Goal: Task Accomplishment & Management: Use online tool/utility

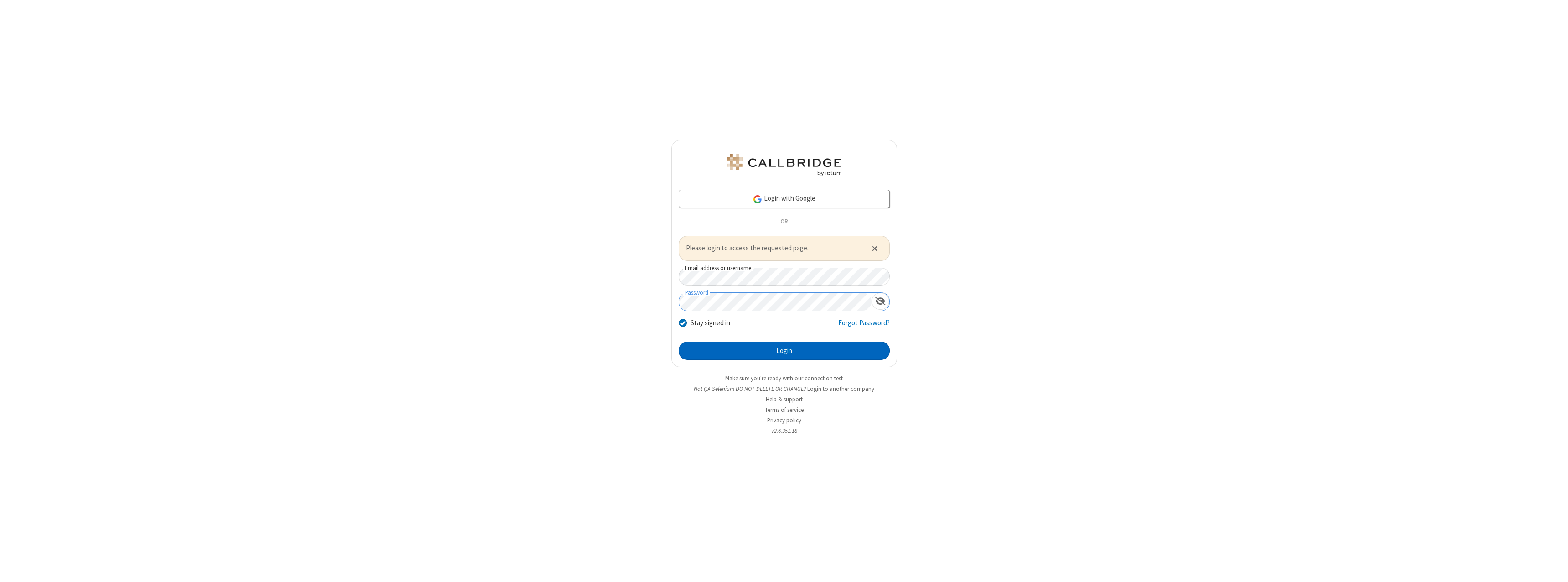
click at [784, 350] on button "Login" at bounding box center [784, 351] width 211 height 18
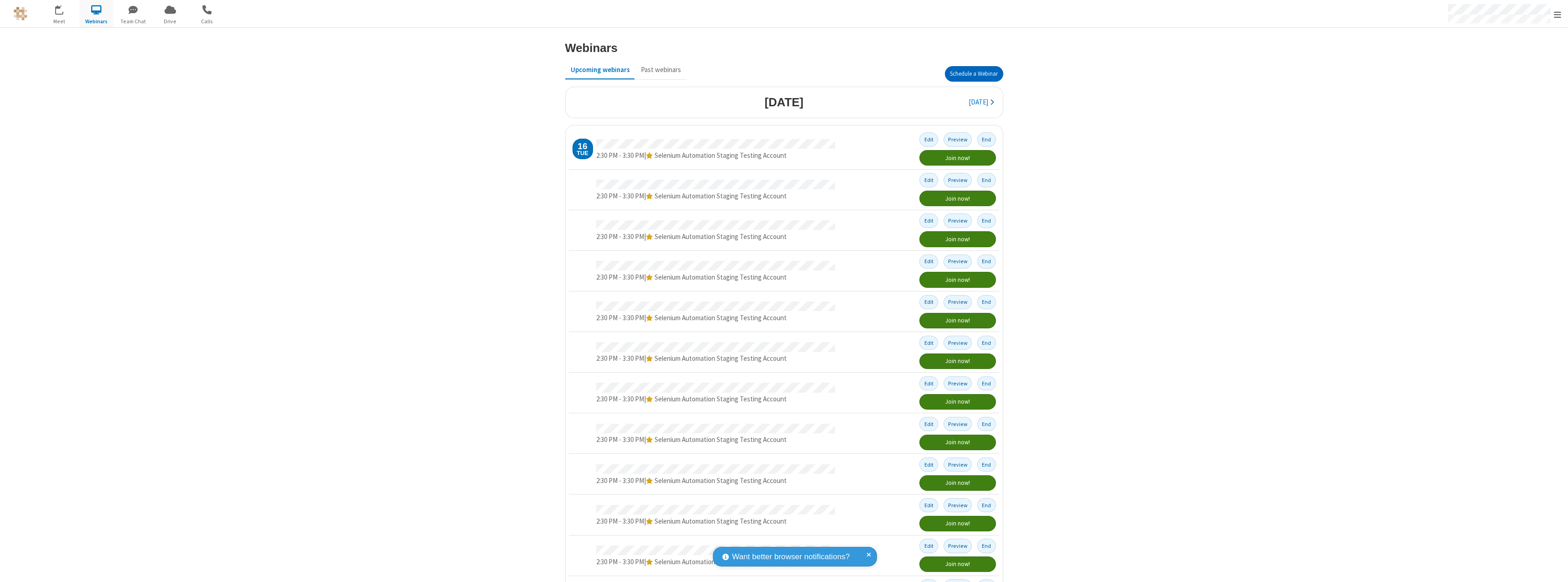
click at [970, 74] on button "Schedule a Webinar" at bounding box center [974, 74] width 58 height 15
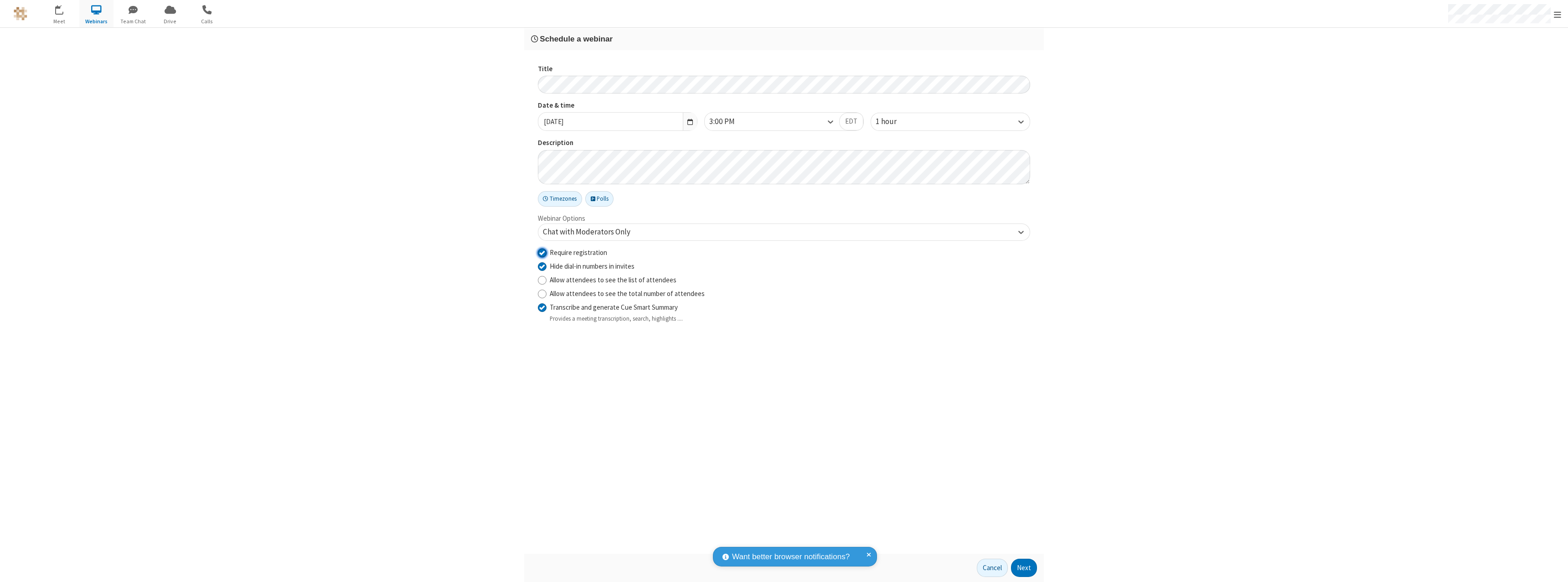
click at [542, 252] on input "Require registration" at bounding box center [542, 253] width 9 height 10
checkbox input "false"
click at [1024, 567] on button "Next" at bounding box center [1024, 567] width 26 height 18
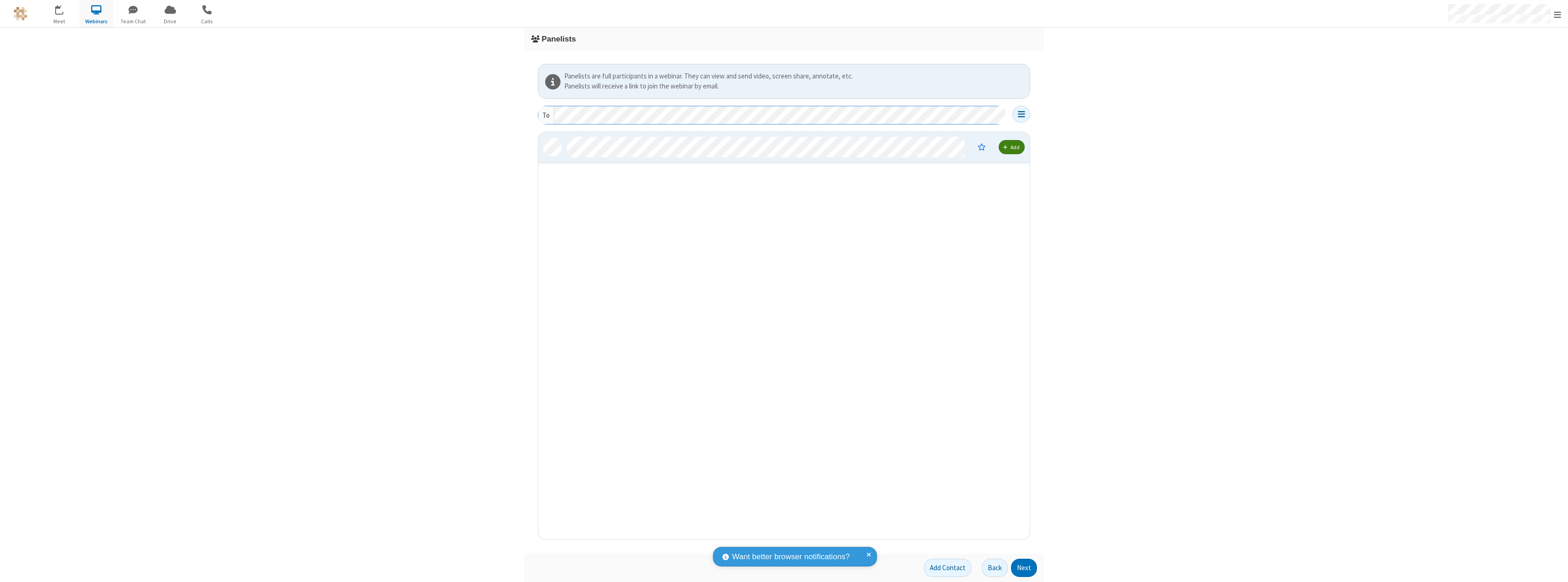
scroll to position [401, 485]
click at [1024, 567] on button "Next" at bounding box center [1024, 567] width 26 height 18
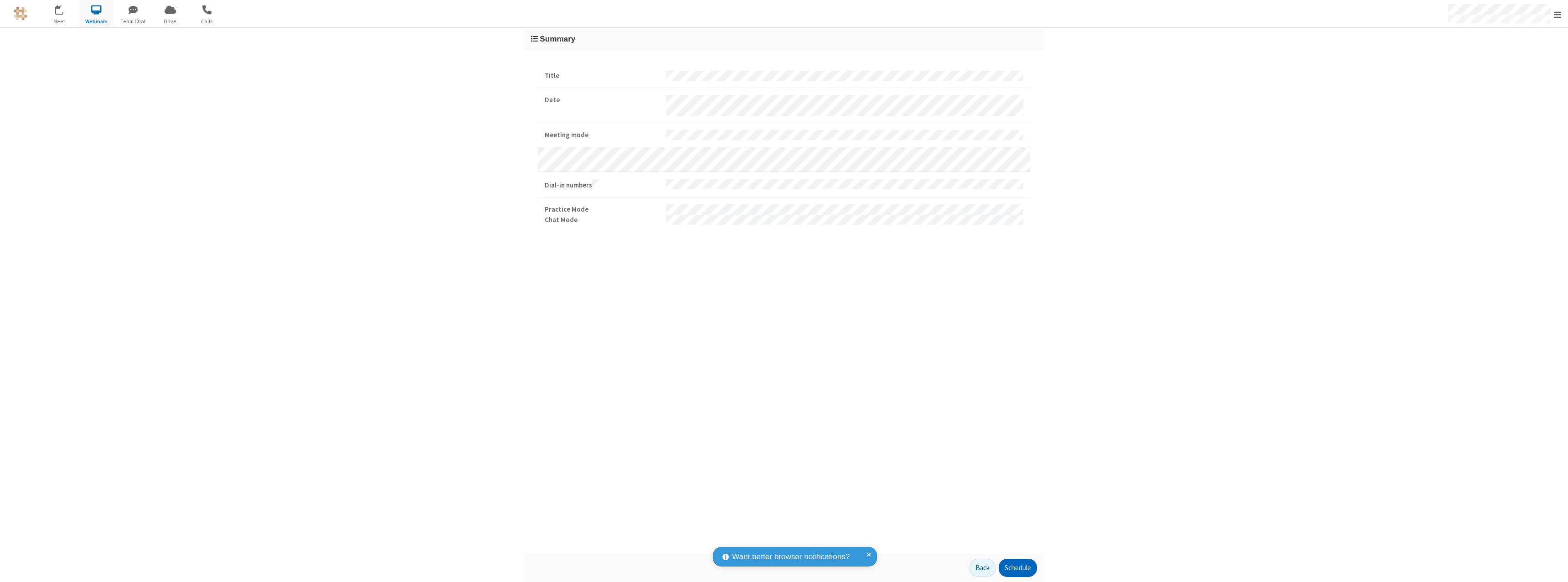
click at [1017, 567] on button "Schedule" at bounding box center [1018, 567] width 38 height 18
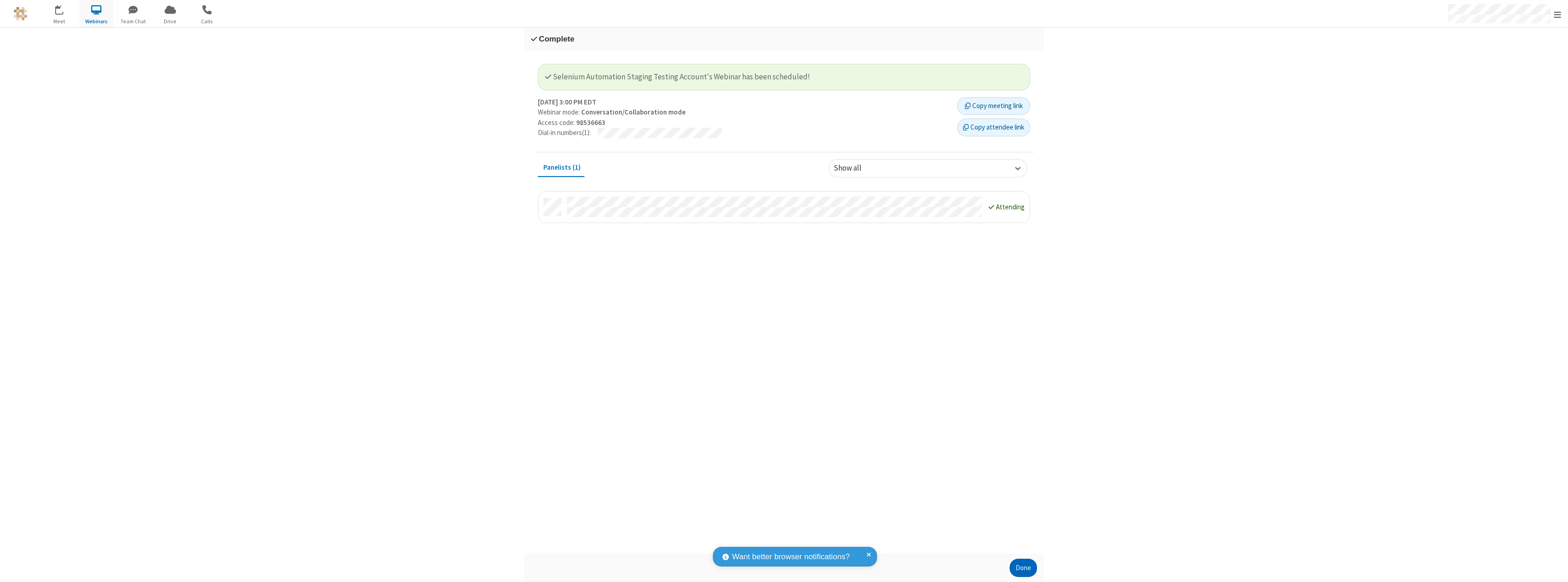
click at [1023, 567] on button "Done" at bounding box center [1023, 567] width 27 height 18
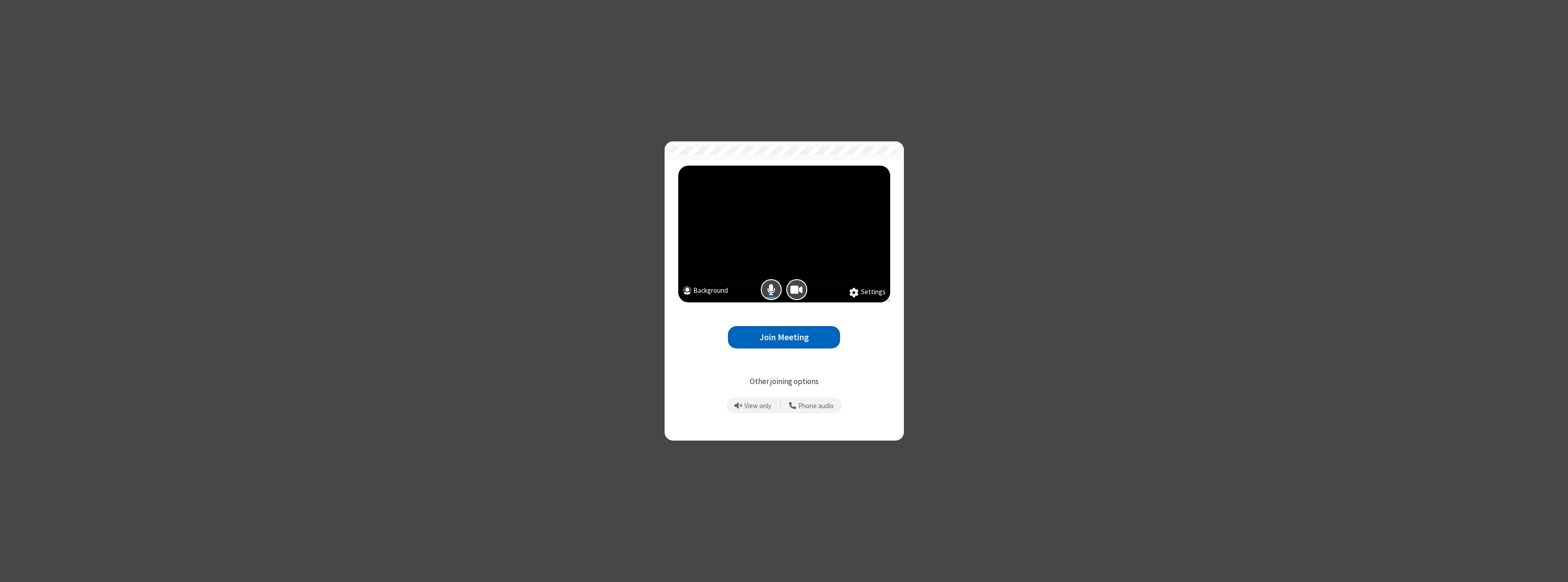
click at [784, 337] on button "Join Meeting" at bounding box center [784, 337] width 112 height 23
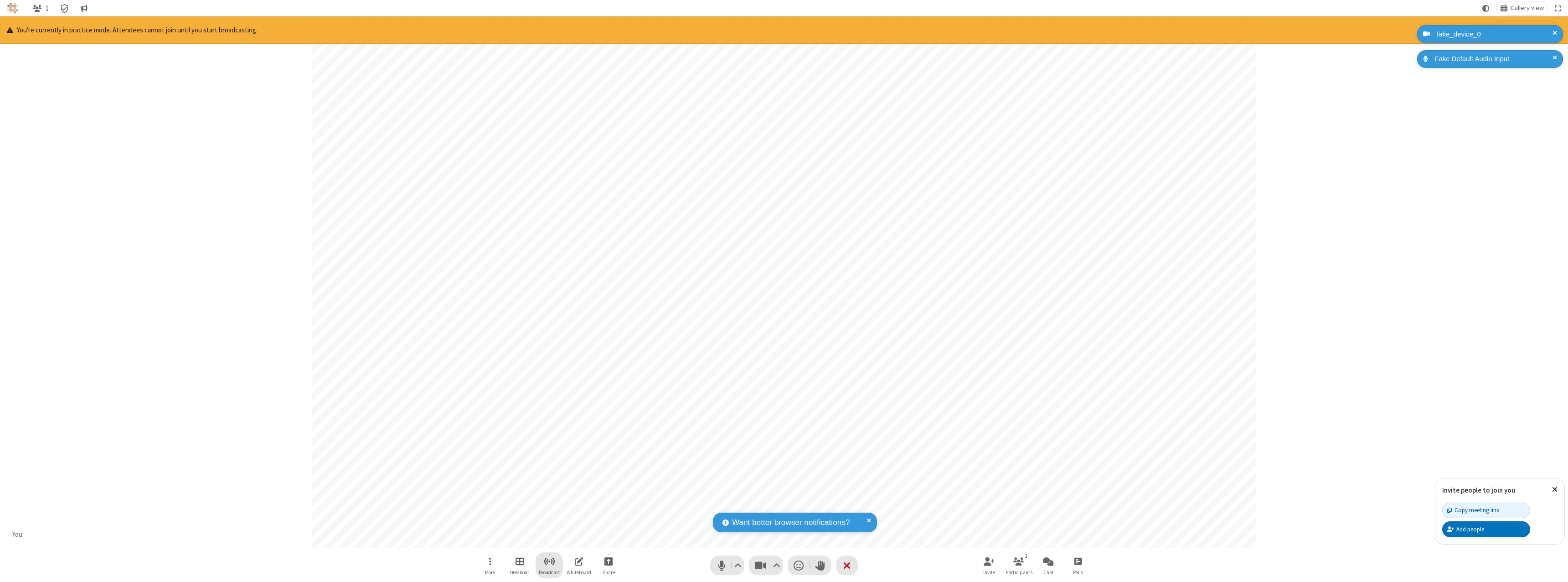
click at [549, 561] on span "Start broadcast" at bounding box center [549, 561] width 12 height 12
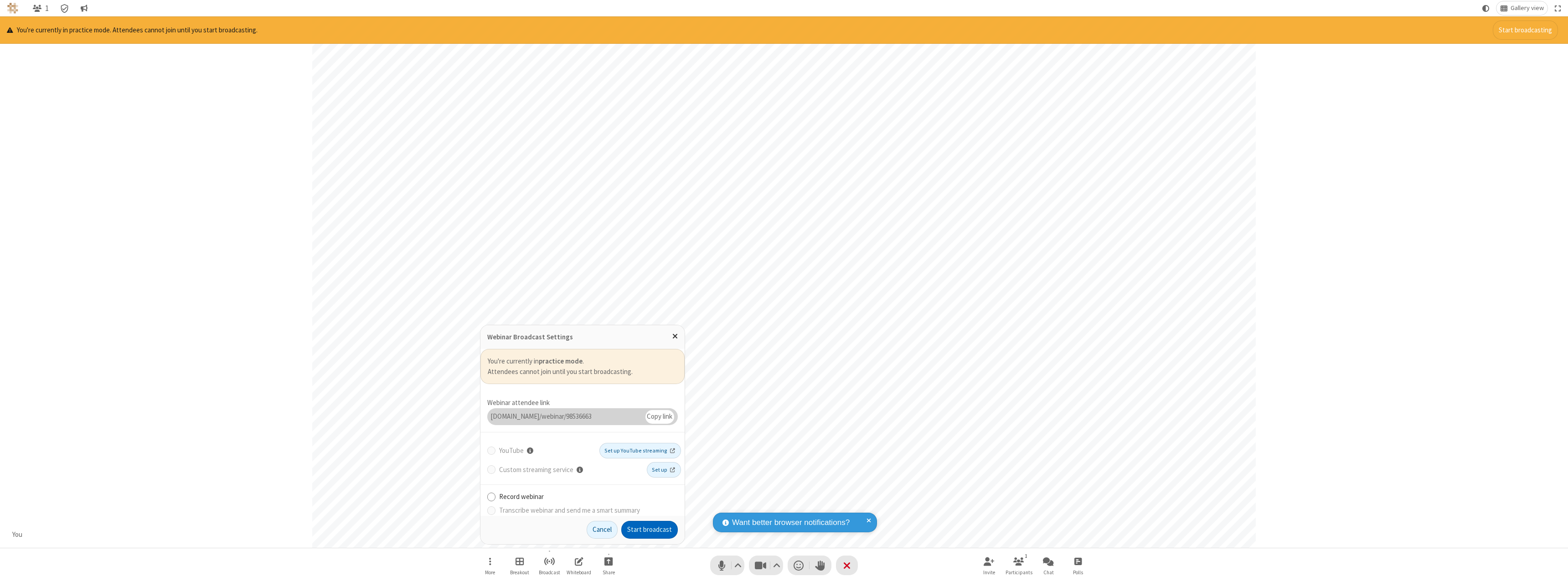
click at [649, 529] on button "Start broadcast" at bounding box center [649, 530] width 57 height 18
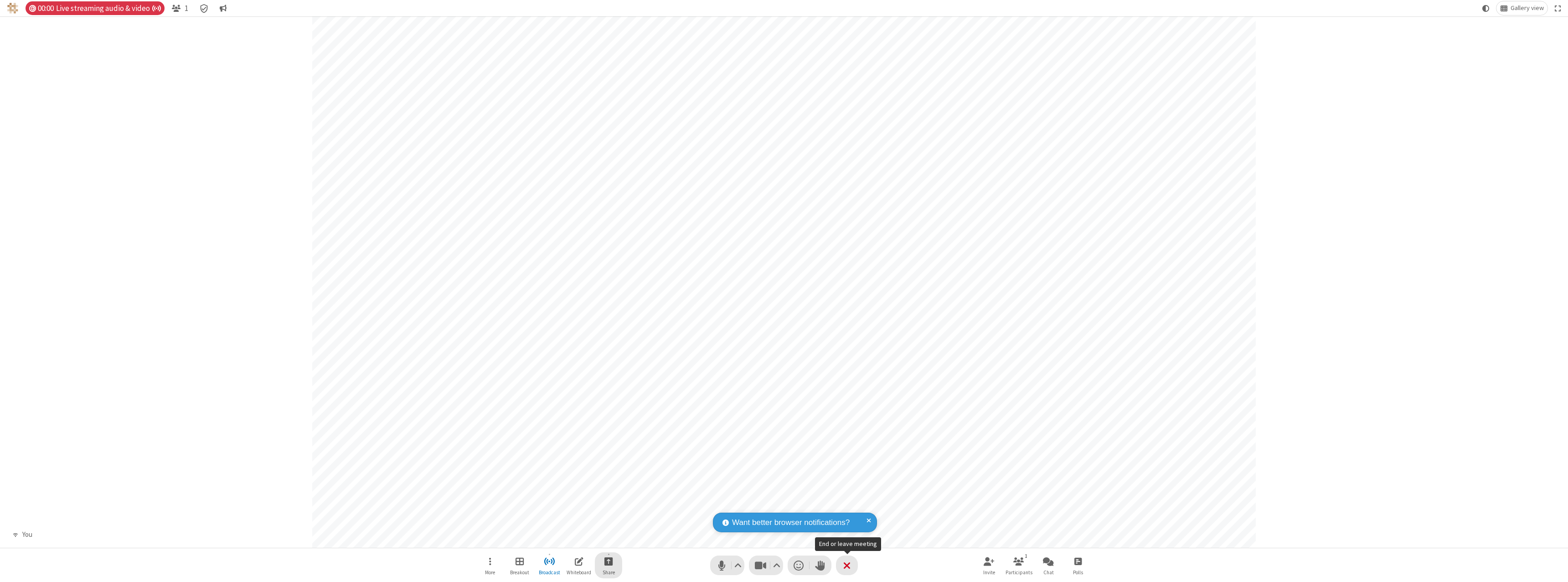
click at [609, 561] on span "Start sharing" at bounding box center [609, 561] width 9 height 12
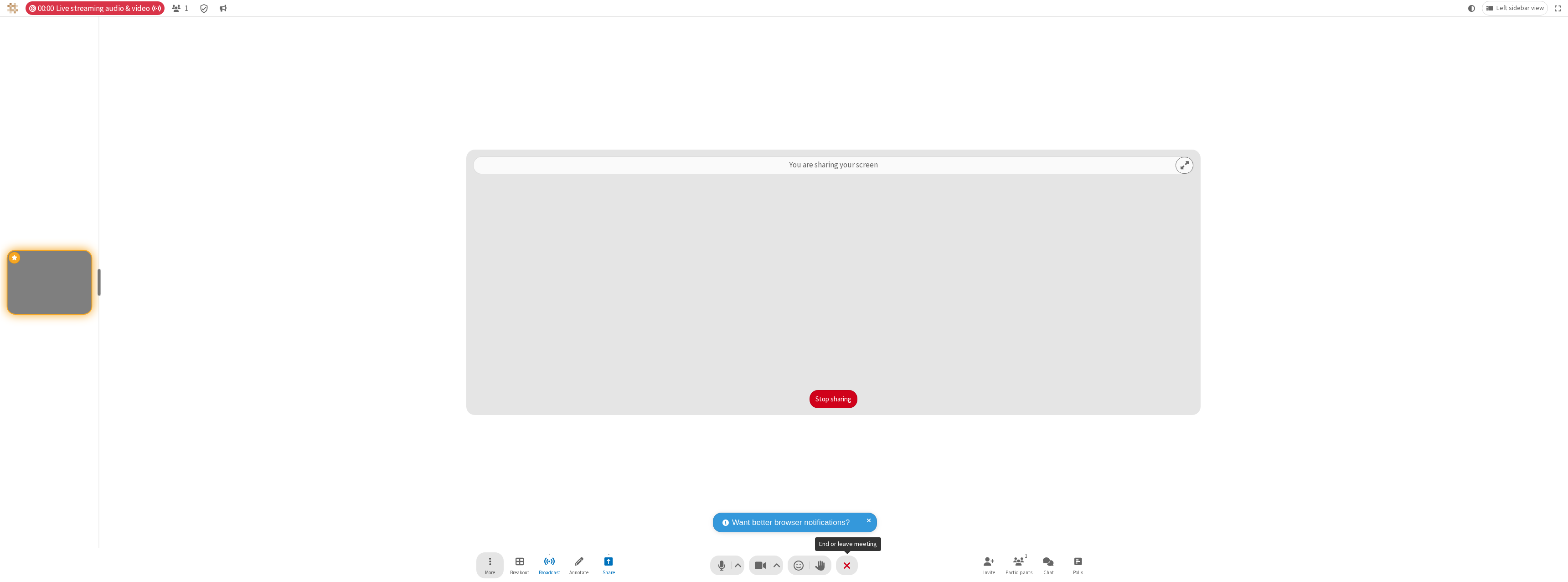
click at [490, 565] on span "Open menu" at bounding box center [491, 561] width 2 height 12
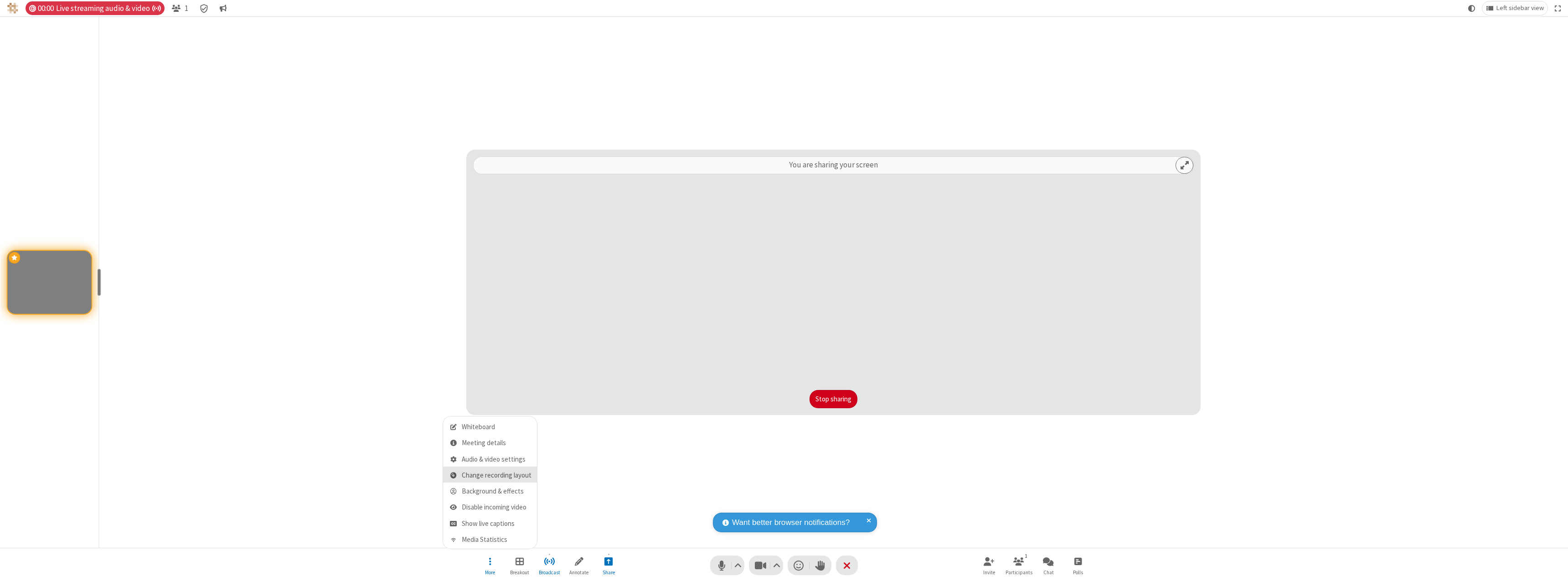
click at [496, 475] on span "Change recording layout" at bounding box center [497, 475] width 70 height 8
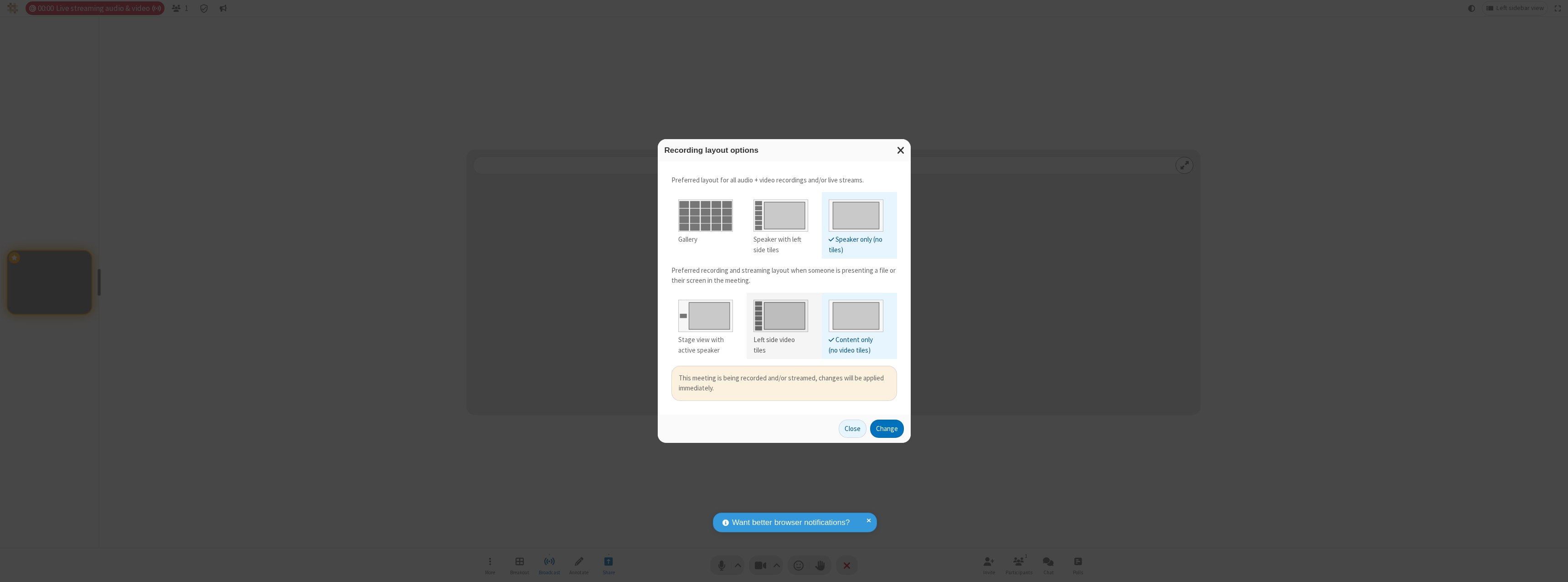
click at [780, 340] on div "Left side video tiles" at bounding box center [781, 345] width 55 height 21
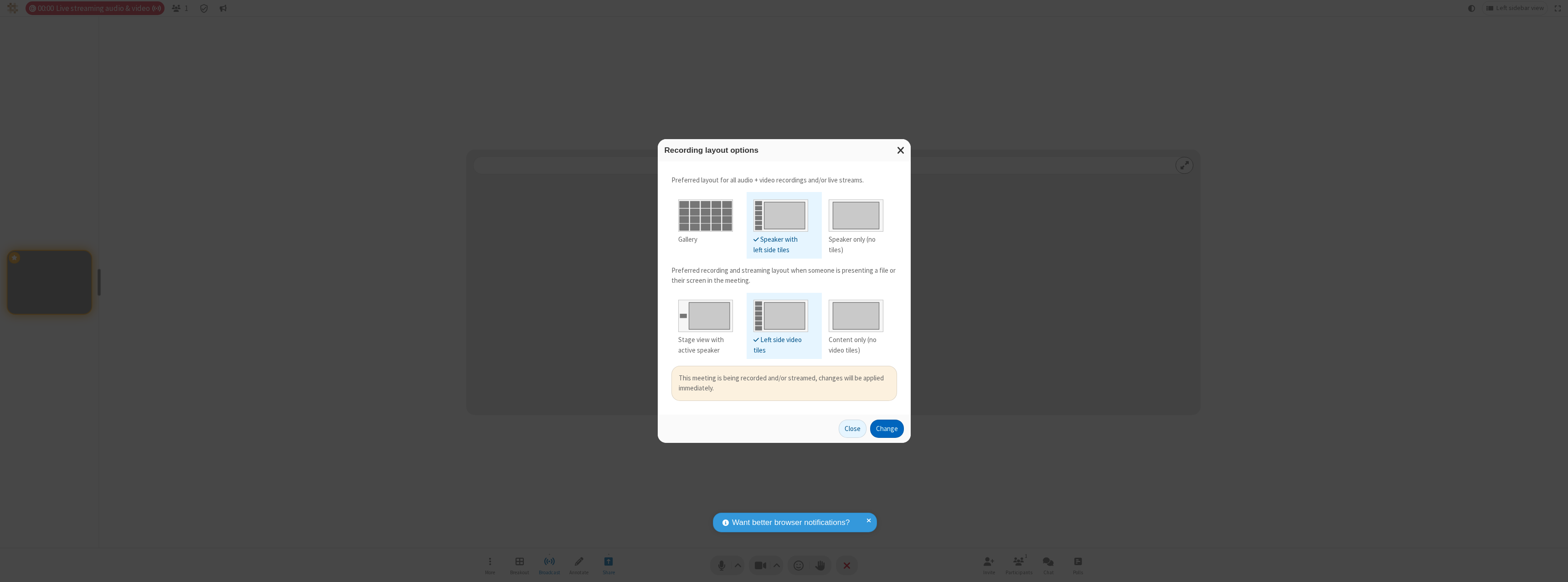
click at [886, 428] on button "Change" at bounding box center [887, 429] width 33 height 18
click at [853, 428] on button "Close" at bounding box center [853, 429] width 28 height 18
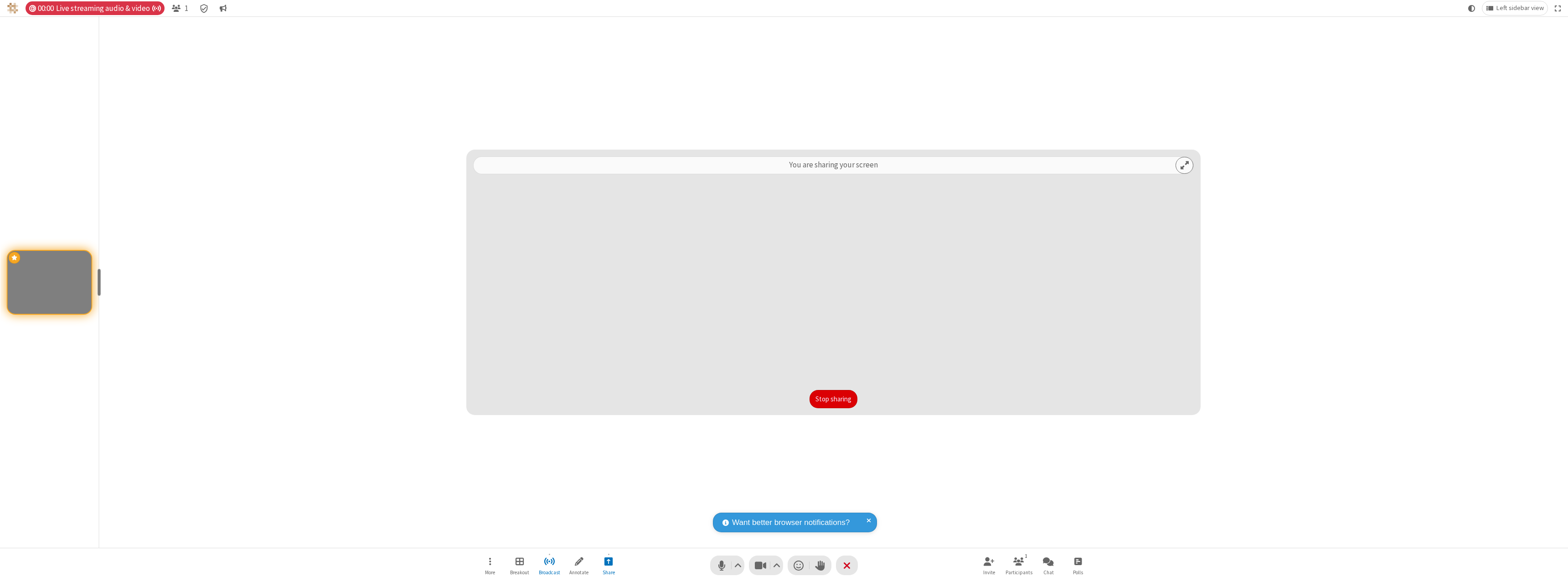
click at [833, 399] on button "Stop sharing" at bounding box center [833, 399] width 48 height 18
